Goal: Task Accomplishment & Management: Use online tool/utility

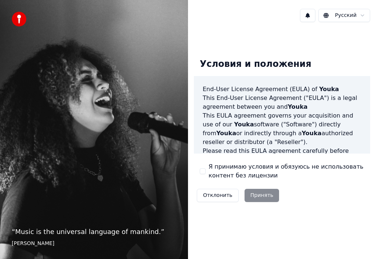
click at [266, 195] on div "Отклонить Принять" at bounding box center [238, 195] width 88 height 19
click at [256, 196] on div "Отклонить Принять" at bounding box center [238, 195] width 88 height 19
click at [262, 197] on div "Отклонить Принять" at bounding box center [238, 195] width 88 height 19
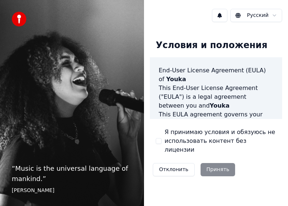
click at [217, 164] on div "Отклонить Принять" at bounding box center [194, 169] width 88 height 19
click at [174, 163] on button "Отклонить" at bounding box center [174, 169] width 42 height 13
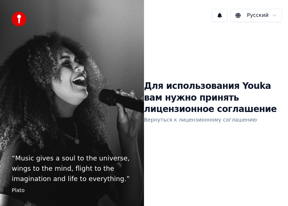
click at [234, 123] on link "Вернуться к лицензионному соглашению" at bounding box center [200, 120] width 113 height 12
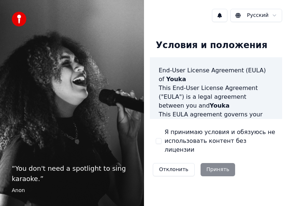
click at [217, 166] on div "Отклонить Принять" at bounding box center [194, 169] width 88 height 19
click at [217, 160] on div "Отклонить Принять" at bounding box center [194, 169] width 88 height 19
click at [217, 161] on div "Отклонить Принять" at bounding box center [194, 169] width 88 height 19
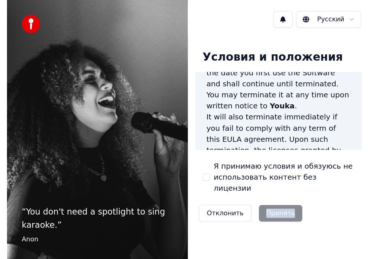
scroll to position [942, 0]
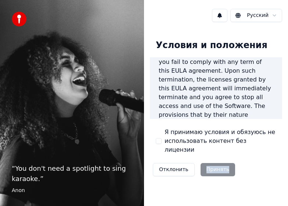
click at [212, 161] on div "Отклонить Принять" at bounding box center [194, 169] width 88 height 19
click at [213, 162] on div "Отклонить Принять" at bounding box center [194, 169] width 88 height 19
click at [213, 163] on div "Отклонить Принять" at bounding box center [194, 169] width 88 height 19
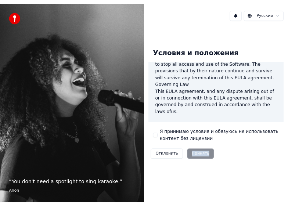
scroll to position [662, 0]
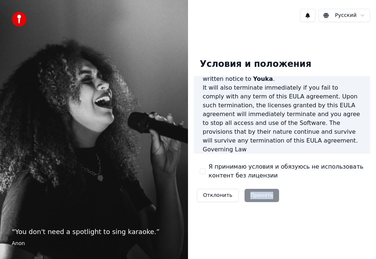
click at [211, 194] on button "Отклонить" at bounding box center [218, 195] width 42 height 13
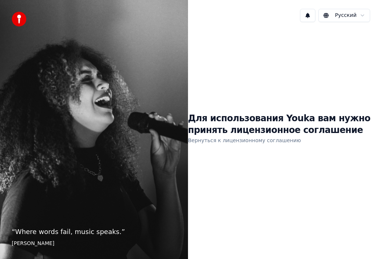
click at [268, 141] on link "Вернуться к лицензионному соглашению" at bounding box center [244, 140] width 113 height 12
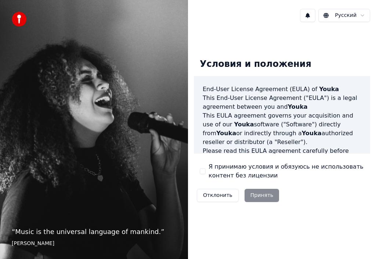
click at [259, 194] on div "Отклонить Принять" at bounding box center [238, 195] width 88 height 19
click at [202, 170] on button "Я принимаю условия и обязуюсь не использовать контент без лицензии" at bounding box center [203, 171] width 6 height 6
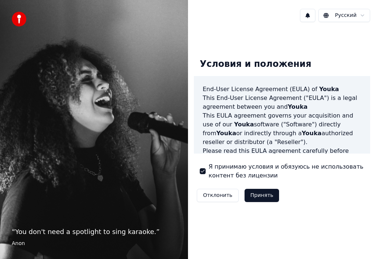
click at [266, 197] on button "Принять" at bounding box center [261, 195] width 35 height 13
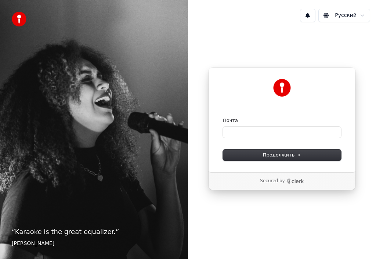
click at [274, 121] on div "Почта" at bounding box center [282, 120] width 118 height 7
click at [326, 131] on input "Почта" at bounding box center [282, 132] width 118 height 11
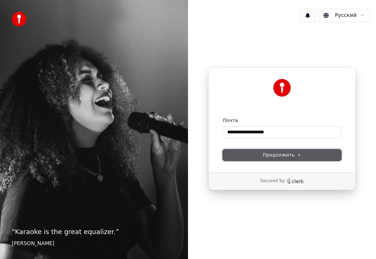
click at [322, 154] on button "Продолжить" at bounding box center [282, 154] width 118 height 11
type input "**********"
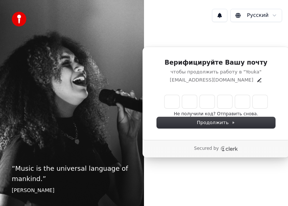
click at [168, 103] on input "Enter verification code" at bounding box center [215, 101] width 103 height 13
type input "******"
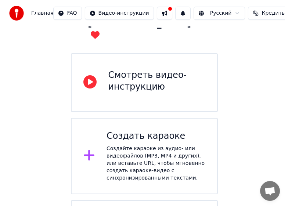
scroll to position [73, 0]
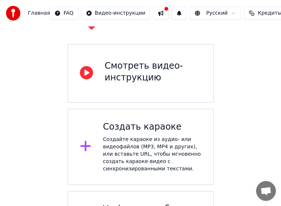
click at [88, 139] on icon at bounding box center [86, 145] width 12 height 13
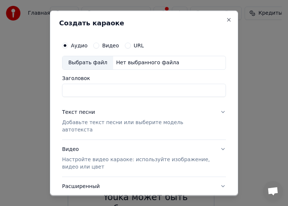
click at [82, 91] on input "Заголовок" at bounding box center [144, 89] width 164 height 13
type input "****"
click at [90, 123] on p "Добавьте текст песни или выберите модель автотекста" at bounding box center [138, 125] width 152 height 15
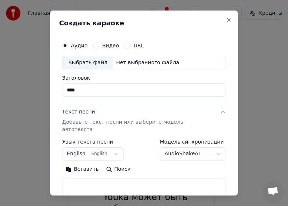
click at [85, 123] on p "Добавьте текст песни или выберите модель автотекста" at bounding box center [138, 125] width 152 height 15
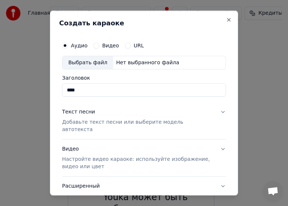
click at [81, 114] on div "Текст песни" at bounding box center [78, 111] width 33 height 7
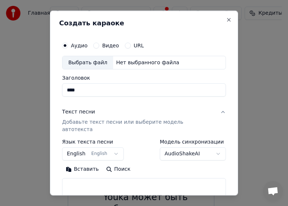
click at [112, 147] on button "English English" at bounding box center [93, 153] width 62 height 13
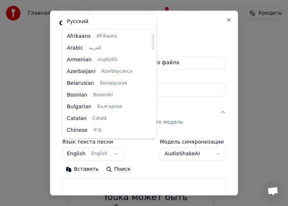
scroll to position [0, 0]
select select "**"
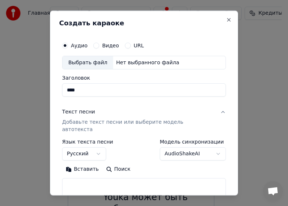
click at [121, 123] on p "Добавьте текст песни или выберите модель автотекста" at bounding box center [138, 125] width 152 height 15
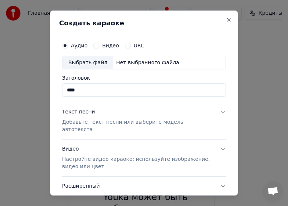
click at [183, 123] on p "Добавьте текст песни или выберите модель автотекста" at bounding box center [138, 125] width 152 height 15
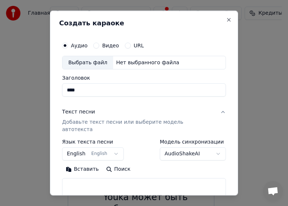
click at [211, 146] on body "Главная FAQ Видео-инструкции Русский Кредиты 15 Настройки Добро пожаловать в Yo…" at bounding box center [140, 99] width 281 height 345
click at [87, 113] on div "Текст песни" at bounding box center [78, 111] width 33 height 7
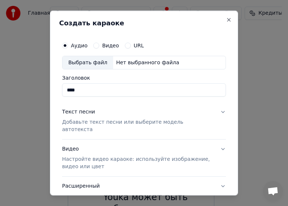
click at [95, 159] on p "Настройте видео караоке: используйте изображение, видео или цвет" at bounding box center [138, 163] width 152 height 15
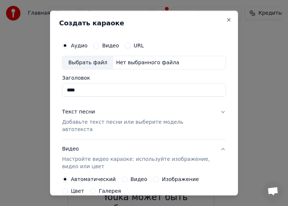
click at [79, 112] on div "Текст песни" at bounding box center [78, 111] width 33 height 7
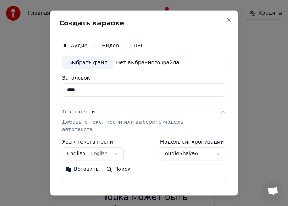
click at [86, 63] on div "Выбрать файл" at bounding box center [87, 62] width 51 height 13
type input "**********"
click at [115, 163] on button "Поиск" at bounding box center [118, 169] width 32 height 12
click at [111, 147] on button "English English" at bounding box center [93, 153] width 62 height 13
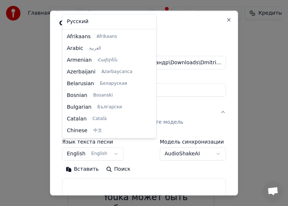
scroll to position [59, 0]
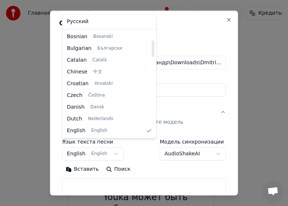
select select "**"
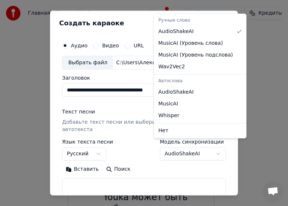
click at [213, 146] on body "**********" at bounding box center [140, 99] width 281 height 345
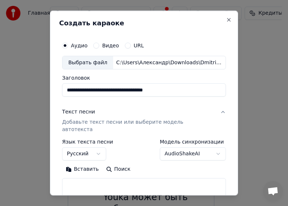
click at [113, 112] on body "**********" at bounding box center [140, 99] width 281 height 345
click at [124, 123] on p "Добавьте текст песни или выберите модель автотекста" at bounding box center [138, 125] width 152 height 15
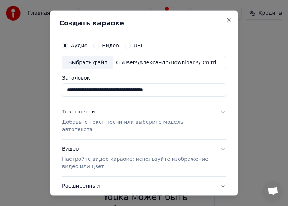
drag, startPoint x: 228, startPoint y: 162, endPoint x: 221, endPoint y: 163, distance: 7.0
click at [227, 162] on div "**********" at bounding box center [144, 102] width 188 height 185
click at [94, 45] on button "Видео" at bounding box center [96, 45] width 6 height 6
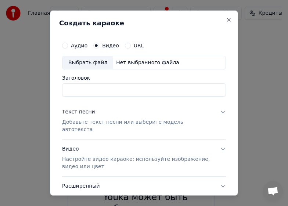
click at [183, 62] on div "Выбрать файл Нет выбранного файла" at bounding box center [144, 62] width 164 height 14
click at [84, 90] on input "Заголовок" at bounding box center [144, 89] width 164 height 13
click at [87, 61] on div "Выбрать файл" at bounding box center [87, 62] width 51 height 13
click at [226, 19] on button "Close" at bounding box center [229, 20] width 6 height 6
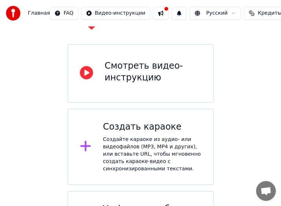
click at [146, 136] on div "Создайте караоке из аудио- или видеофайлов (MP3, MP4 и других), или вставьте UR…" at bounding box center [152, 154] width 99 height 37
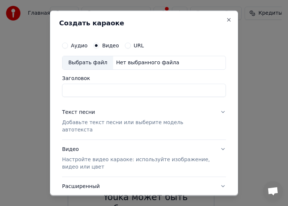
click at [80, 122] on p "Добавьте текст песни или выберите модель автотекста" at bounding box center [138, 125] width 152 height 15
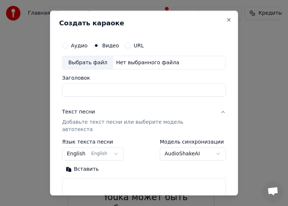
click at [111, 147] on button "English English" at bounding box center [93, 153] width 62 height 13
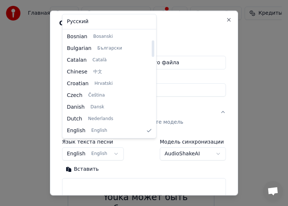
select select "**"
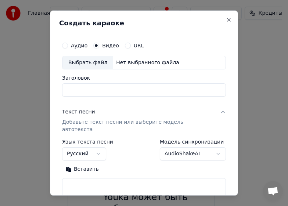
click at [90, 123] on p "Добавьте текст песни или выберите модель автотекста" at bounding box center [138, 125] width 152 height 15
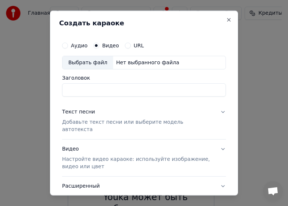
click at [86, 92] on input "Заголовок" at bounding box center [144, 89] width 164 height 13
click at [83, 62] on div "Выбрать файл" at bounding box center [87, 62] width 51 height 13
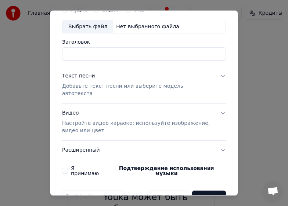
scroll to position [44, 0]
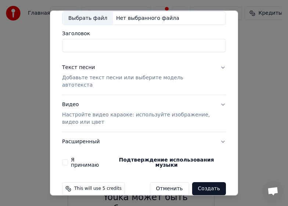
click at [85, 42] on input "Заголовок" at bounding box center [144, 45] width 164 height 13
type input "****"
click at [85, 68] on div "Текст песни" at bounding box center [78, 67] width 33 height 7
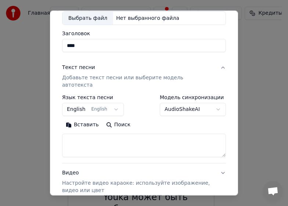
click at [111, 103] on button "English English" at bounding box center [93, 109] width 62 height 13
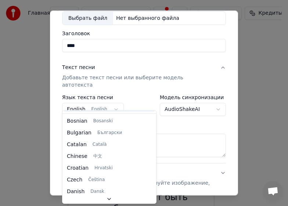
scroll to position [0, 0]
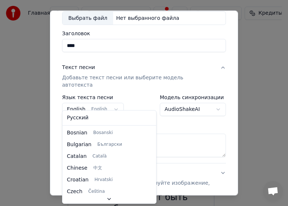
select select "**"
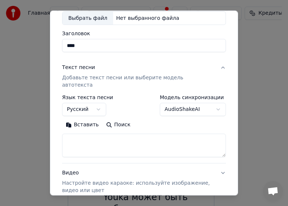
click at [80, 119] on button "Вставить" at bounding box center [82, 125] width 40 height 12
type textarea "******"
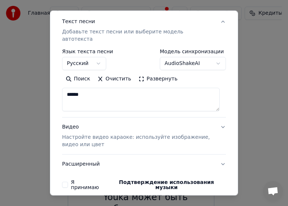
scroll to position [113, 0]
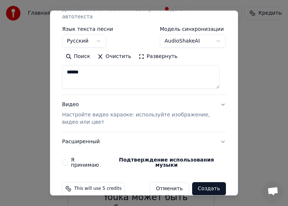
click at [206, 182] on button "Создать" at bounding box center [209, 188] width 34 height 13
select select "**"
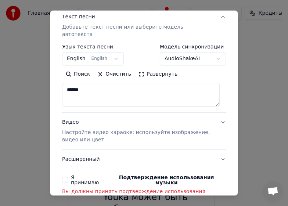
scroll to position [123, 0]
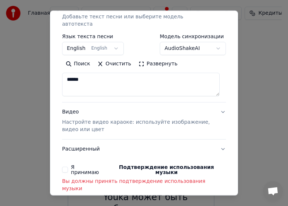
click at [66, 167] on button "Я принимаю Подтверждение использования музыки" at bounding box center [65, 170] width 6 height 6
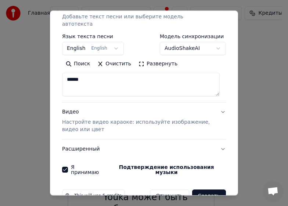
click at [207, 189] on button "Создать" at bounding box center [209, 195] width 34 height 13
click at [208, 189] on button "Создать" at bounding box center [209, 195] width 34 height 13
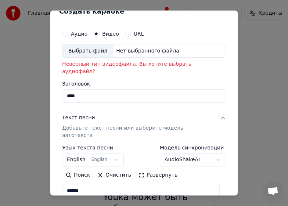
scroll to position [0, 0]
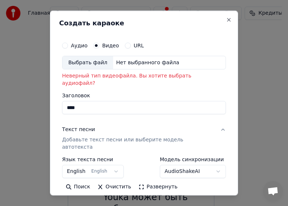
click at [124, 78] on p "Неверный тип видеофайла. Вы хотите выбрать аудиофайл?" at bounding box center [144, 79] width 164 height 15
click at [84, 63] on div "Выбрать файл" at bounding box center [87, 62] width 51 height 13
click at [64, 46] on button "Аудио" at bounding box center [65, 45] width 6 height 6
click at [81, 65] on div "Выбрать файл" at bounding box center [87, 62] width 51 height 13
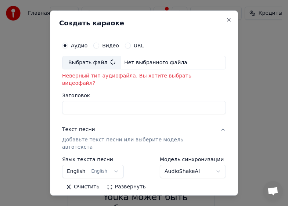
type input "**********"
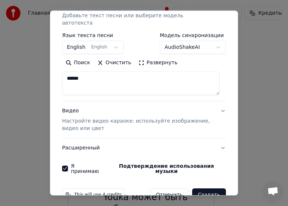
scroll to position [113, 0]
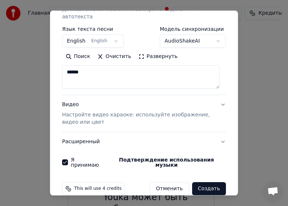
click at [210, 182] on button "Создать" at bounding box center [209, 188] width 34 height 13
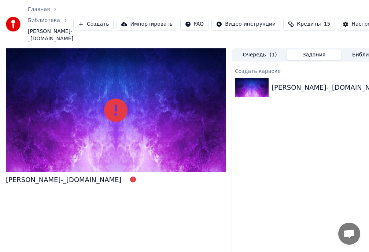
click at [355, 154] on div "Создать караоке Dmitrij_Bykovskij_-_Mama-world79.spcs.bio" at bounding box center [314, 173] width 165 height 215
click at [132, 117] on div at bounding box center [116, 110] width 220 height 124
click at [94, 185] on div "Dmitrij_Bykovskij_-_Mama-world79.spcs.bio" at bounding box center [64, 180] width 116 height 10
click at [299, 93] on div "Dmitrij_Bykovskij_-_Mama-world79.spcs.bio" at bounding box center [330, 88] width 116 height 10
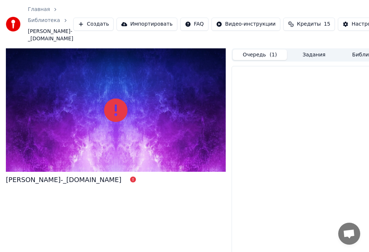
click at [255, 60] on button "Очередь ( 1 )" at bounding box center [260, 55] width 54 height 11
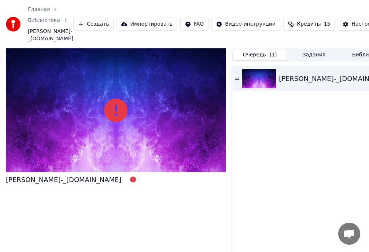
click at [325, 84] on div "Dmitrij_Bykovskij_-_Mama-world79.spcs.bio" at bounding box center [337, 79] width 116 height 10
click at [114, 122] on icon at bounding box center [115, 110] width 23 height 23
click at [41, 33] on span "Dmitrij_Bykovskij_-_Mama-world79.spcs.bio" at bounding box center [50, 35] width 45 height 15
click at [16, 29] on img at bounding box center [13, 24] width 15 height 15
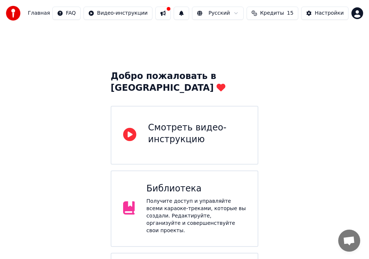
click at [179, 127] on div "Смотреть видео-инструкцию" at bounding box center [197, 133] width 98 height 23
